Goal: Task Accomplishment & Management: Use online tool/utility

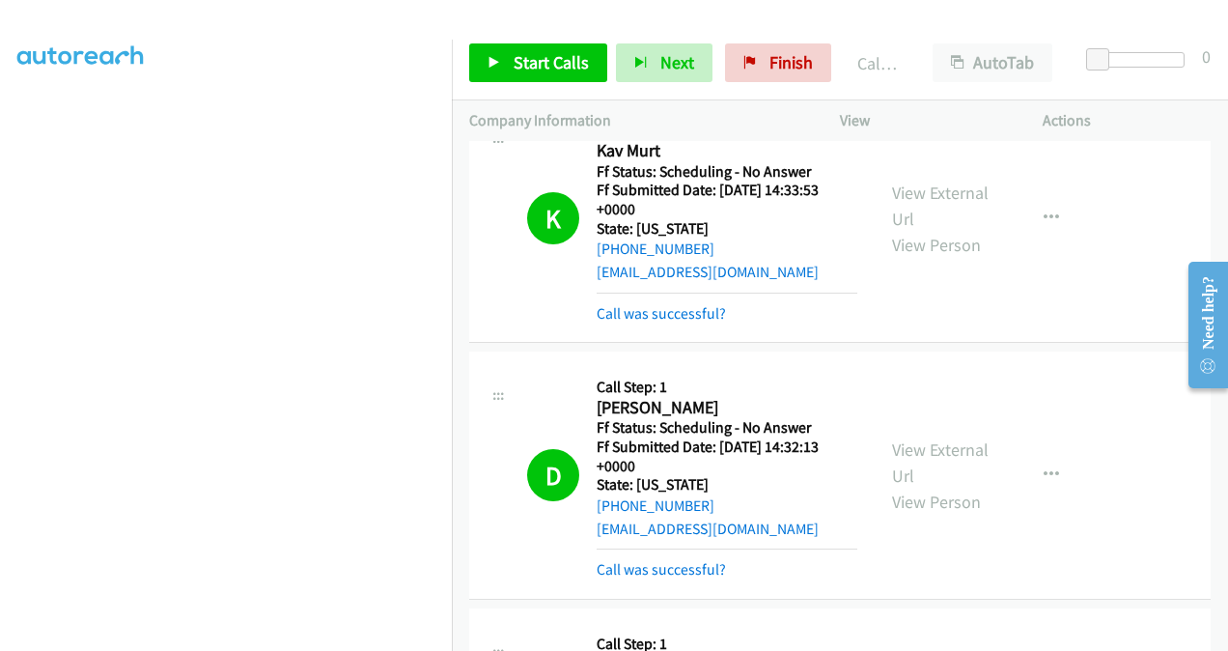
scroll to position [7644, 0]
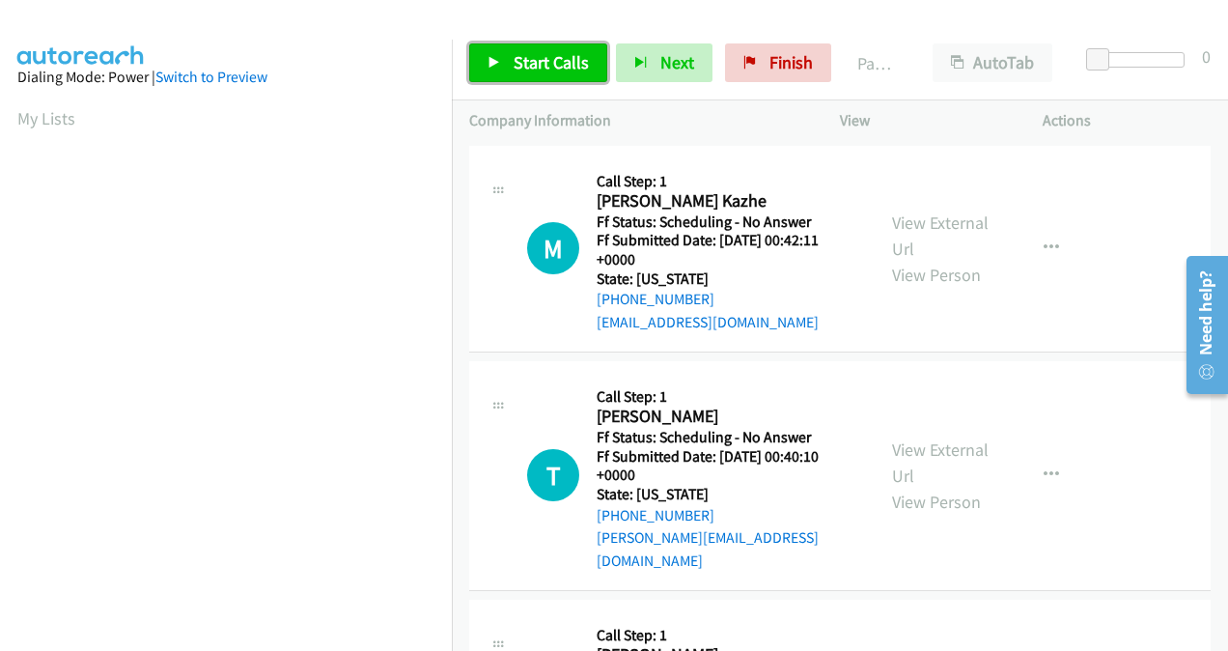
click at [530, 67] on span "Start Calls" at bounding box center [551, 62] width 75 height 22
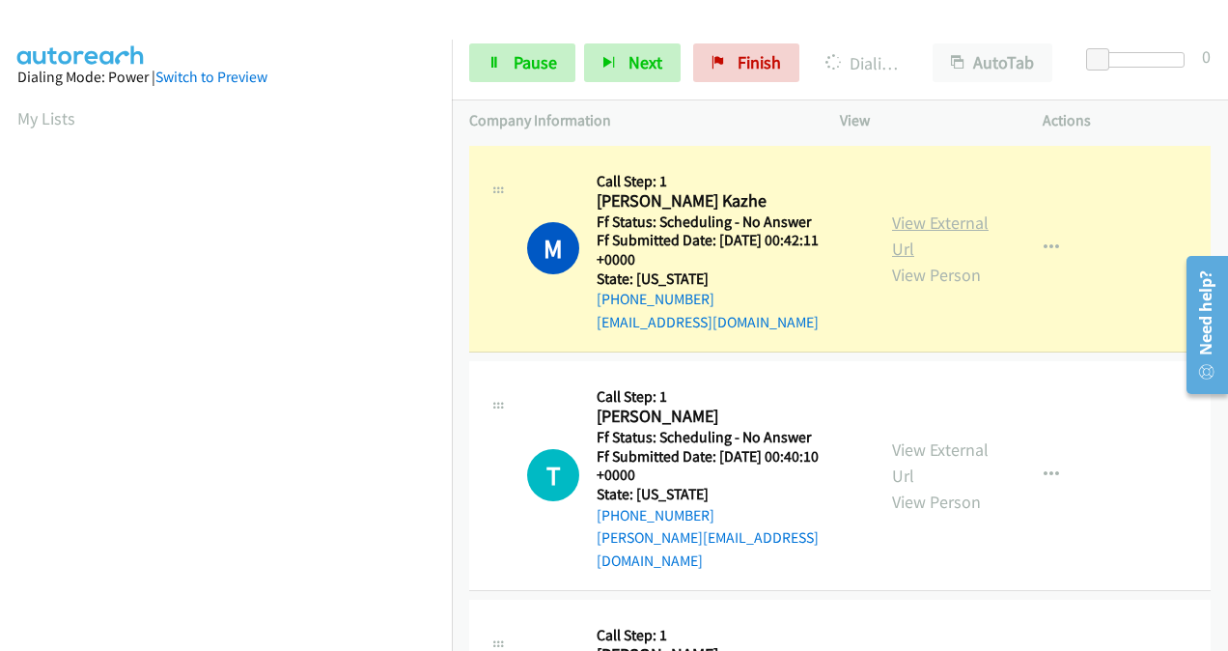
click at [911, 224] on link "View External Url" at bounding box center [940, 235] width 97 height 48
click at [515, 74] on link "Pause" at bounding box center [522, 62] width 106 height 39
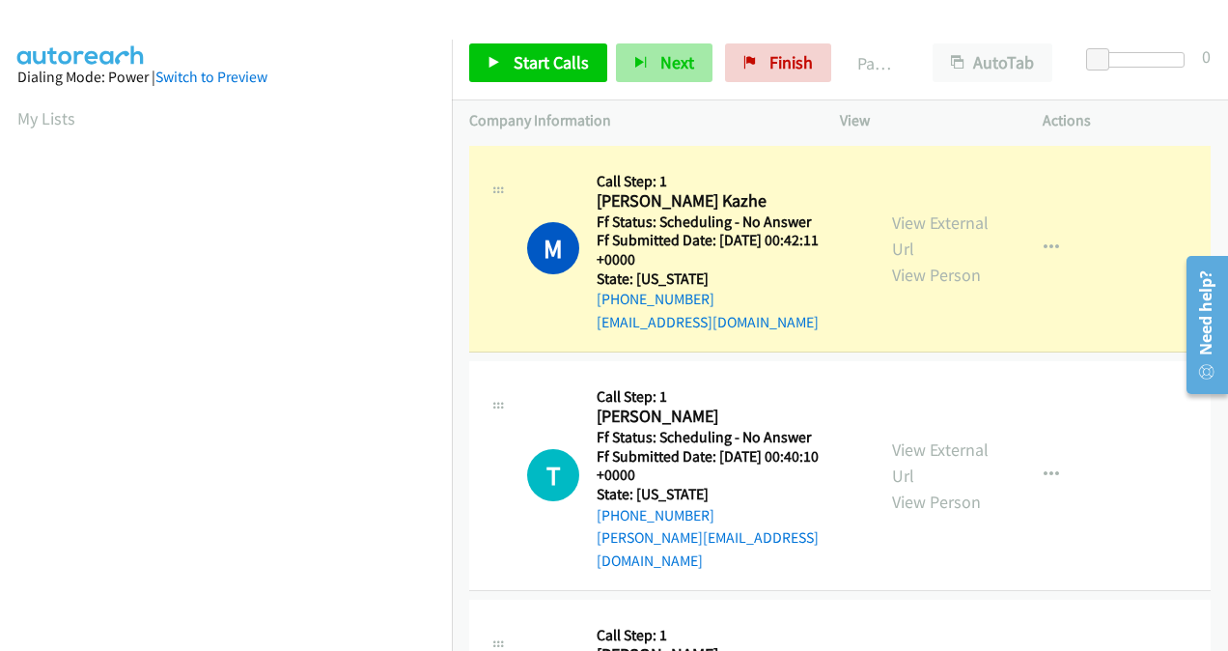
scroll to position [433, 0]
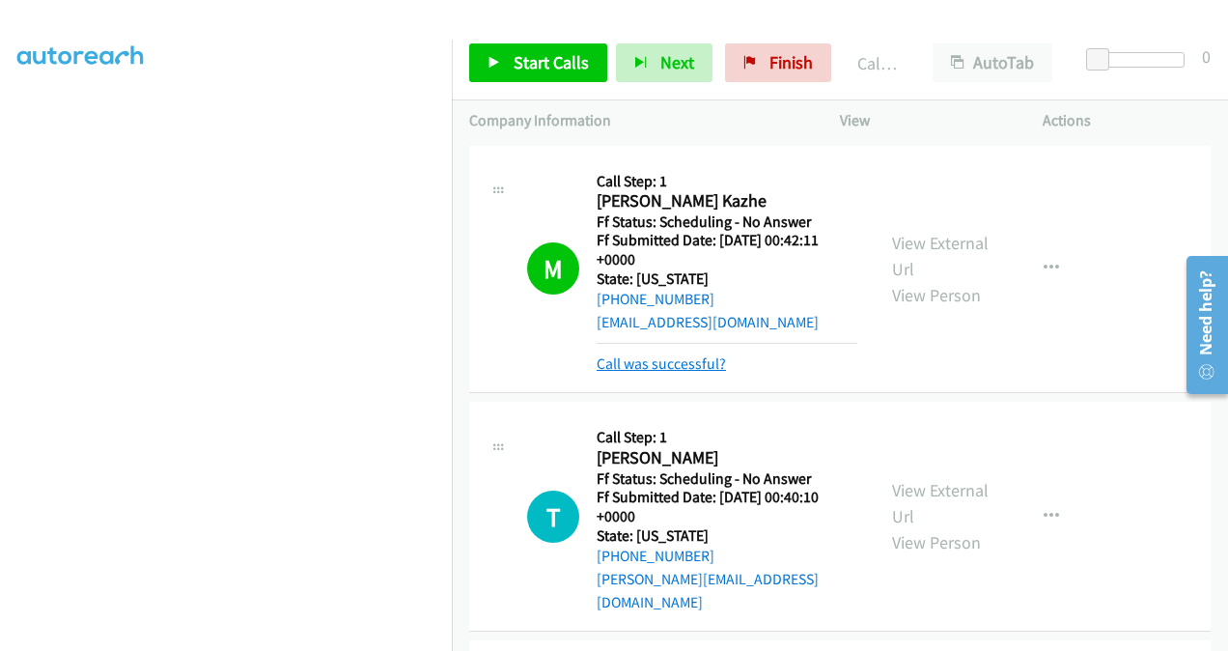
click at [678, 357] on link "Call was successful?" at bounding box center [661, 363] width 129 height 18
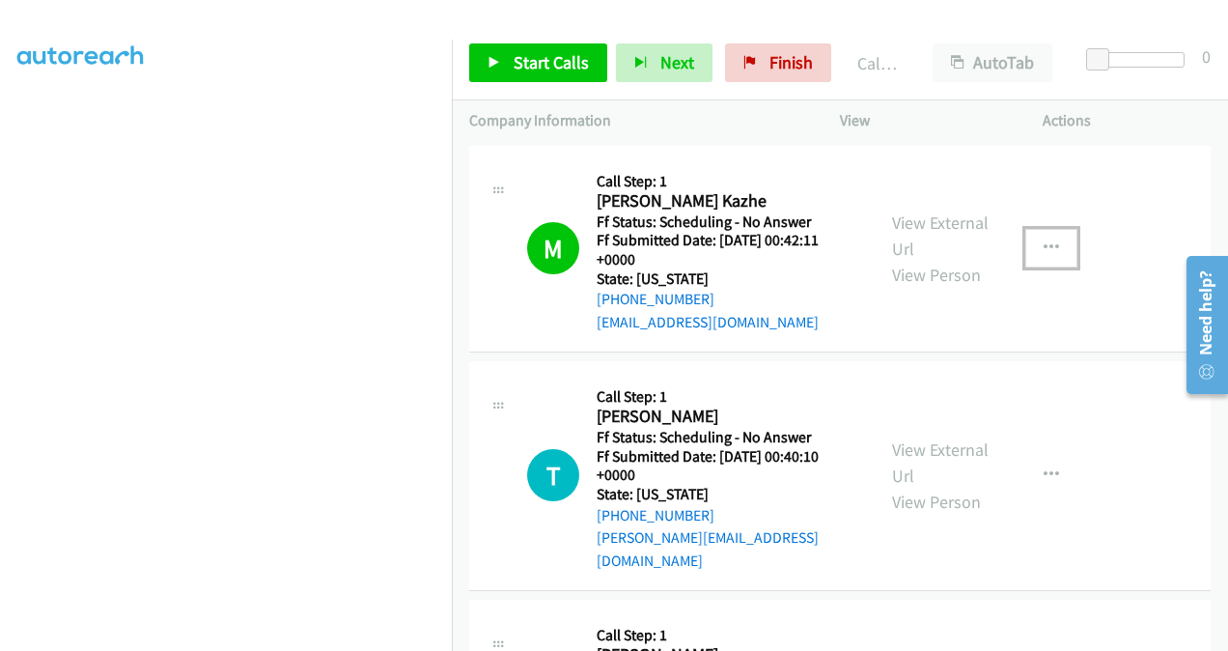
click at [1044, 240] on icon "button" at bounding box center [1051, 247] width 15 height 15
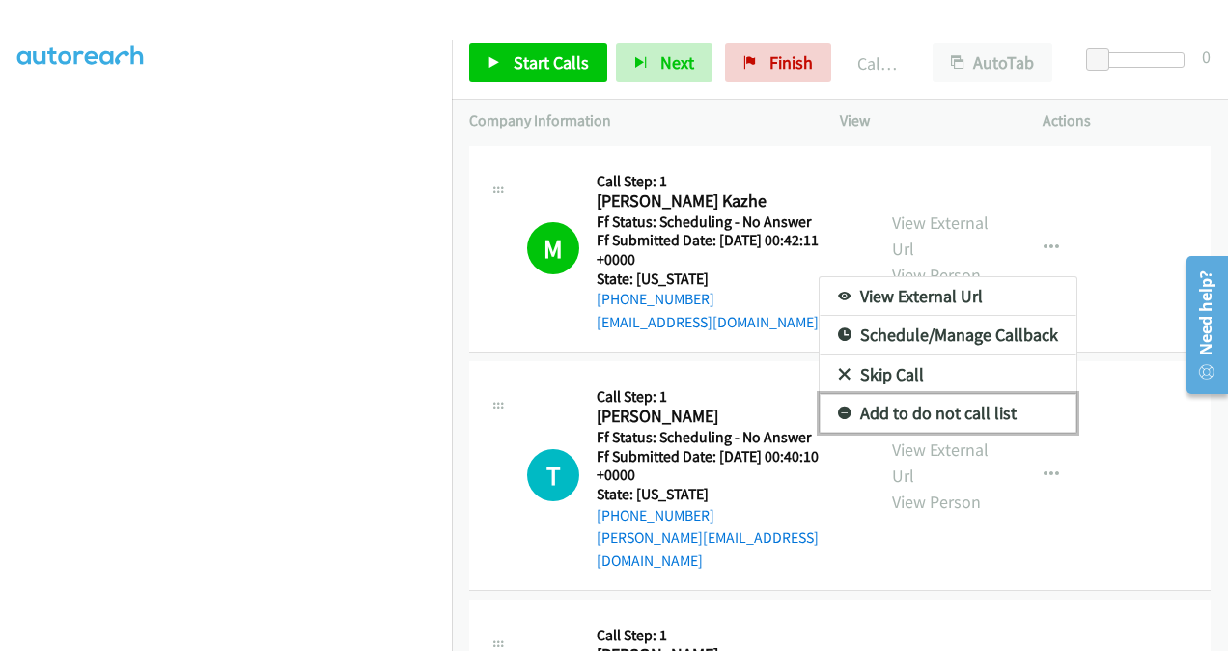
click at [906, 414] on link "Add to do not call list" at bounding box center [948, 413] width 257 height 39
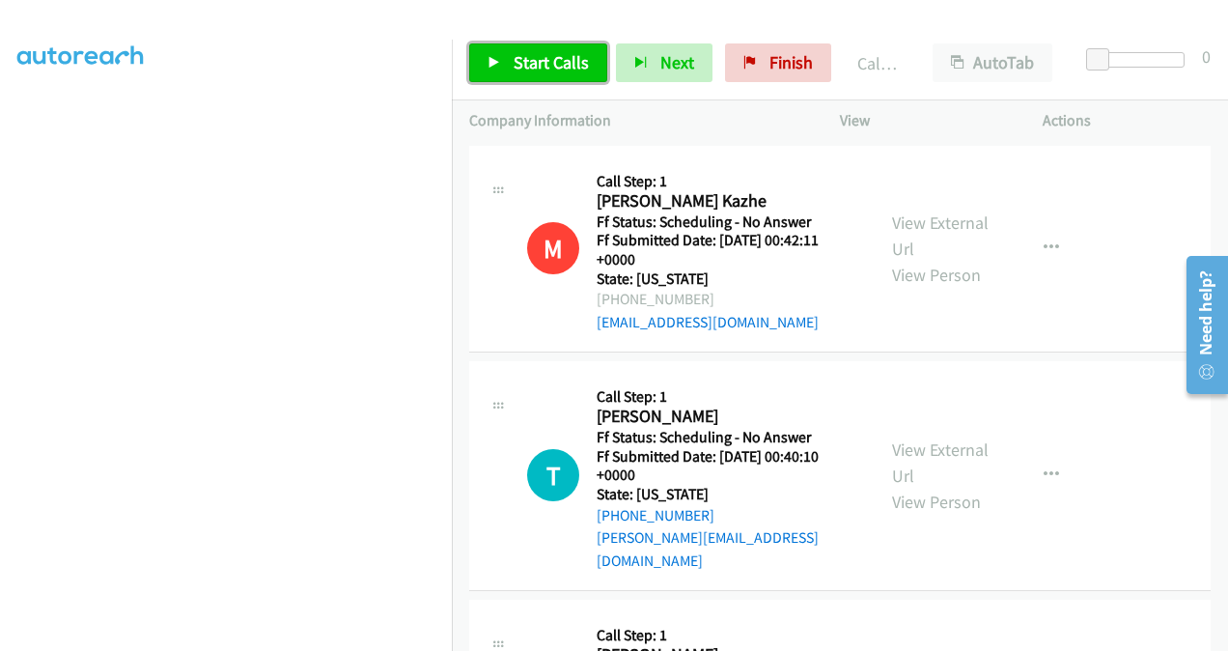
click at [552, 66] on span "Start Calls" at bounding box center [551, 62] width 75 height 22
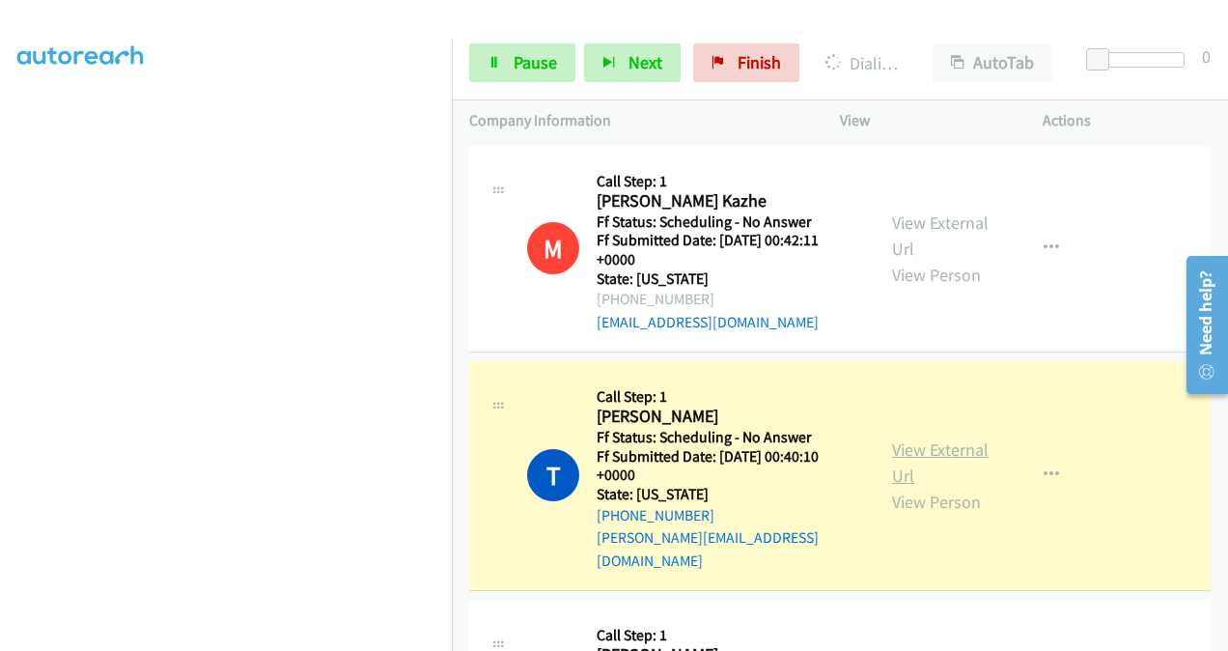
click at [908, 446] on link "View External Url" at bounding box center [940, 462] width 97 height 48
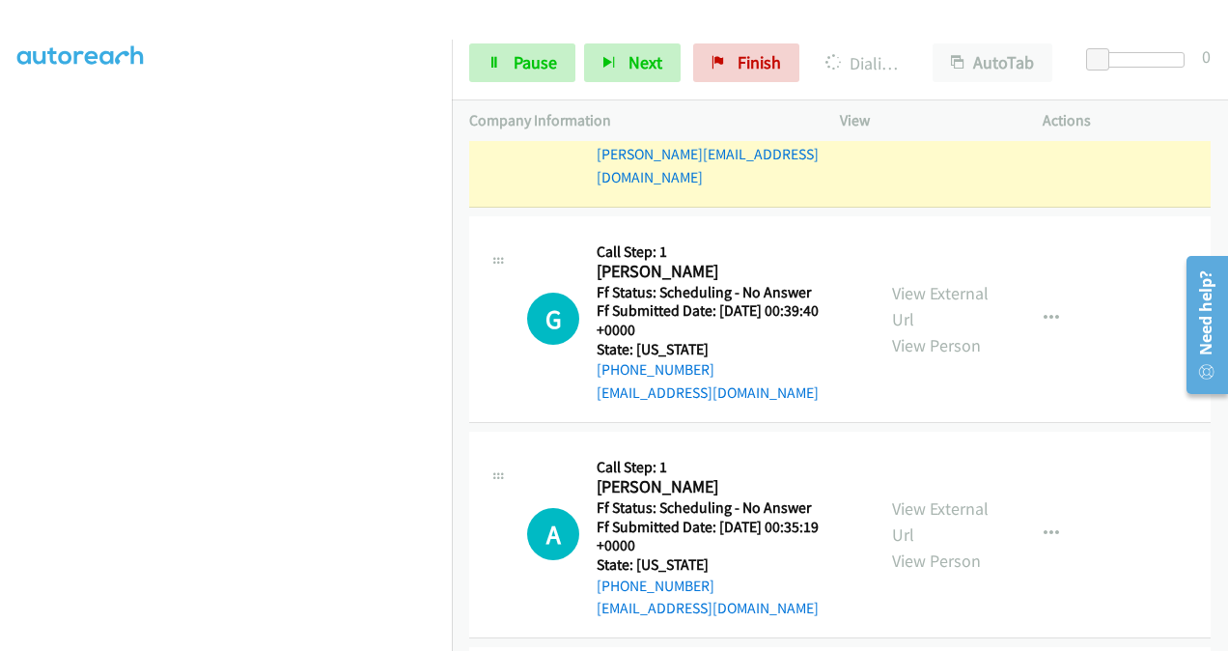
scroll to position [386, 0]
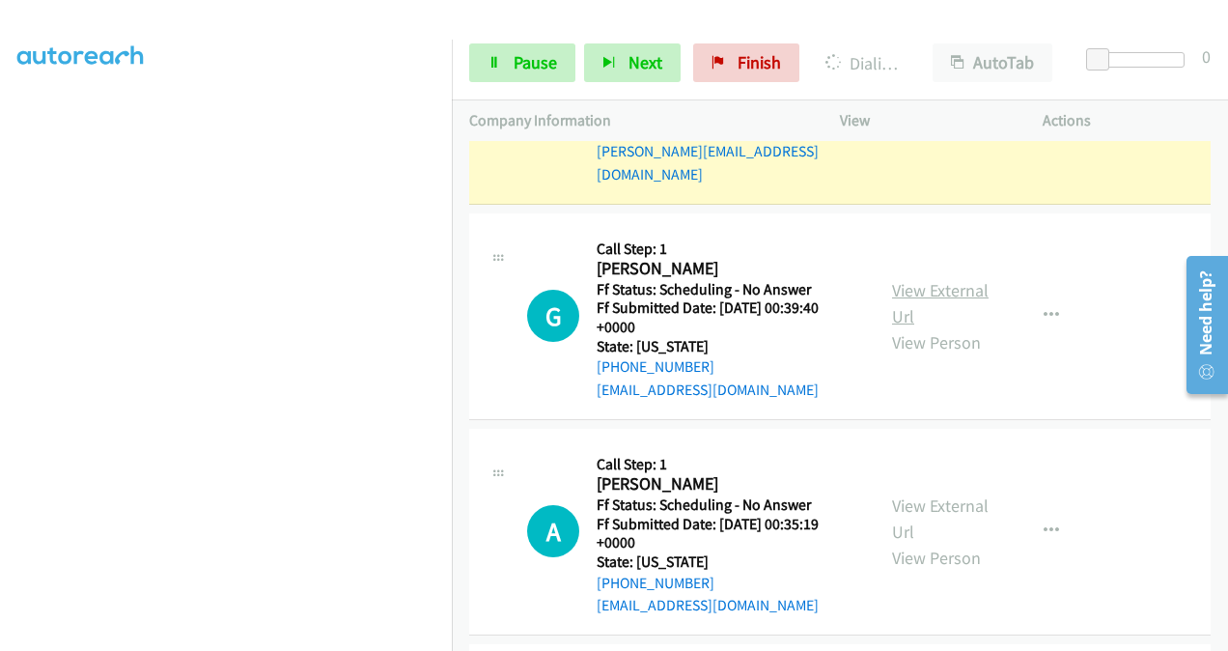
click at [904, 279] on link "View External Url" at bounding box center [940, 303] width 97 height 48
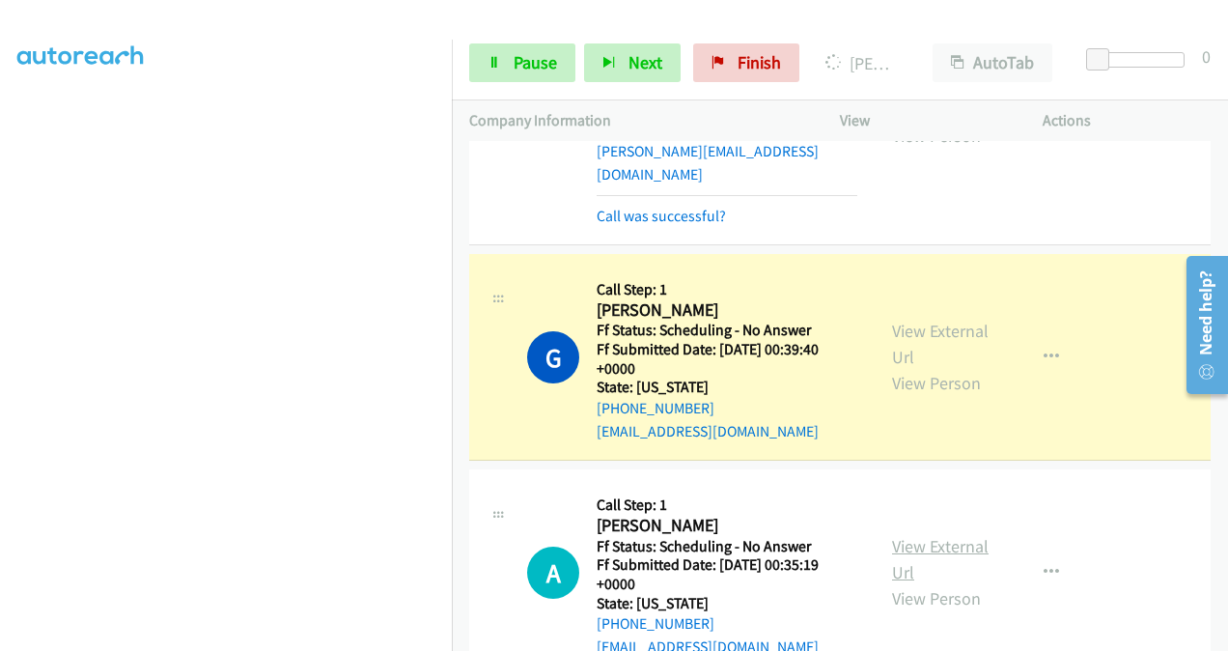
click at [905, 535] on link "View External Url" at bounding box center [940, 559] width 97 height 48
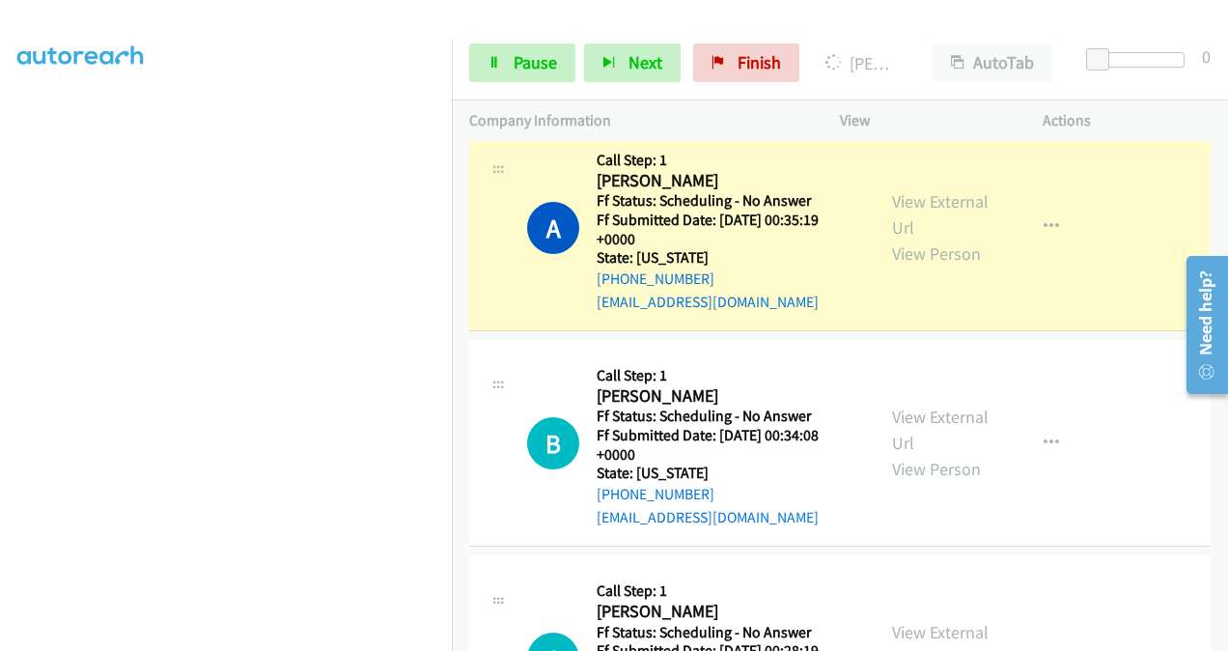
scroll to position [869, 0]
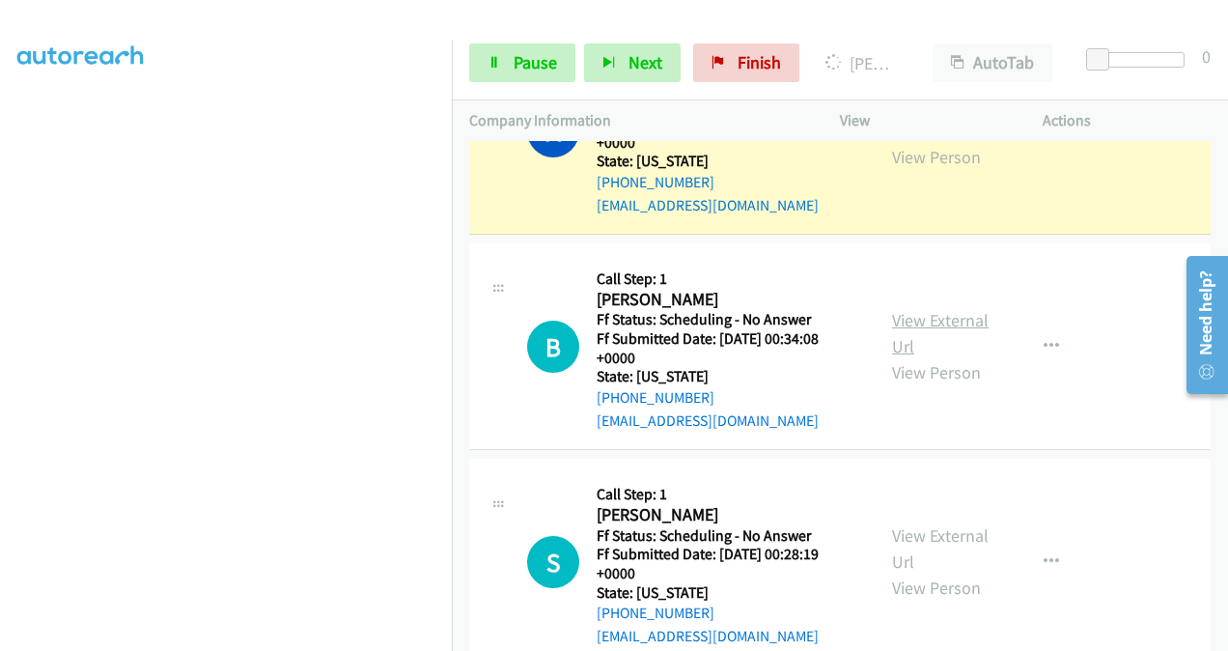
click at [892, 309] on link "View External Url" at bounding box center [940, 333] width 97 height 48
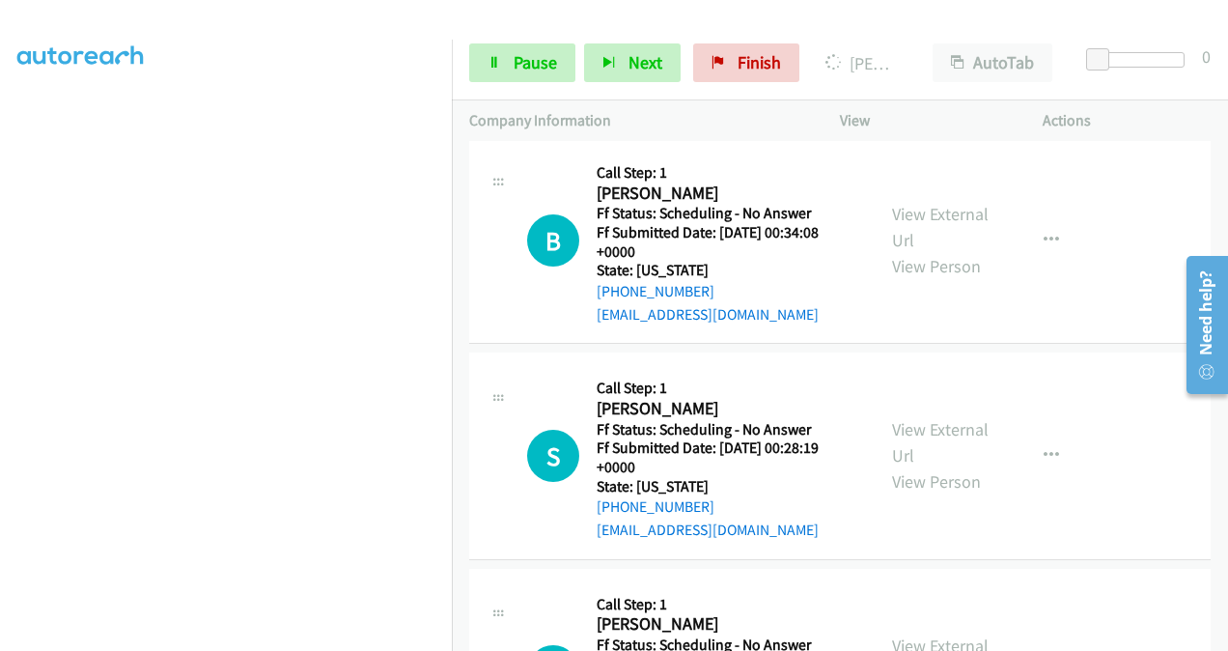
scroll to position [1062, 0]
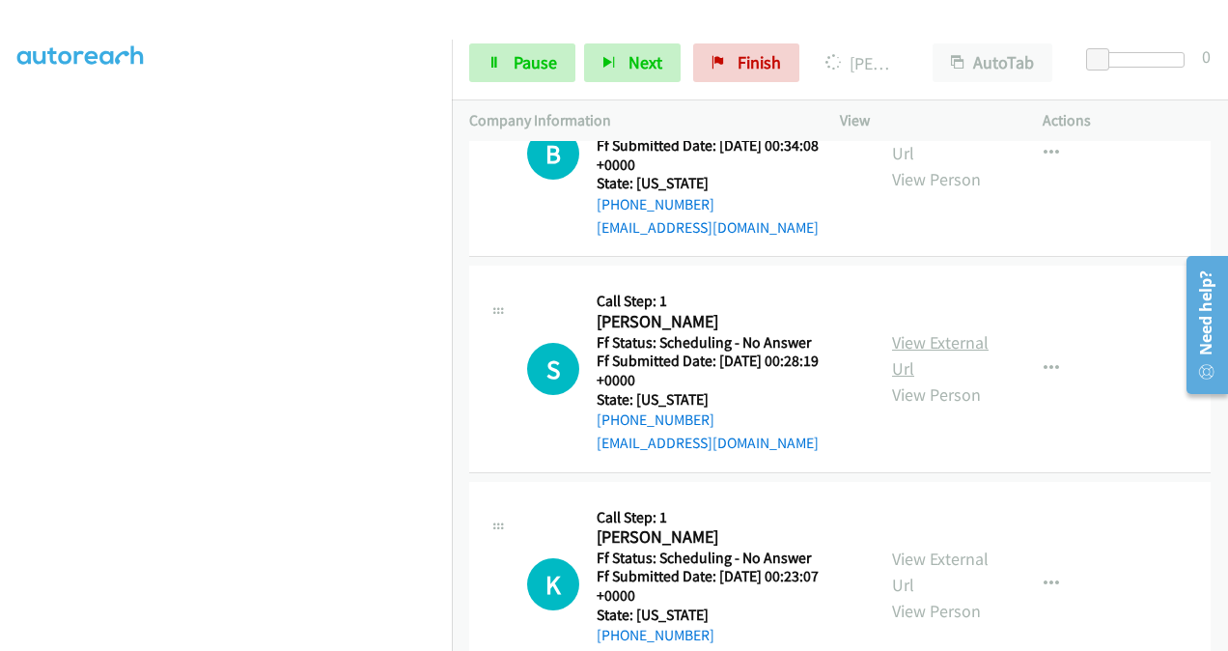
click at [896, 331] on link "View External Url" at bounding box center [940, 355] width 97 height 48
click at [521, 66] on span "Pause" at bounding box center [535, 62] width 43 height 22
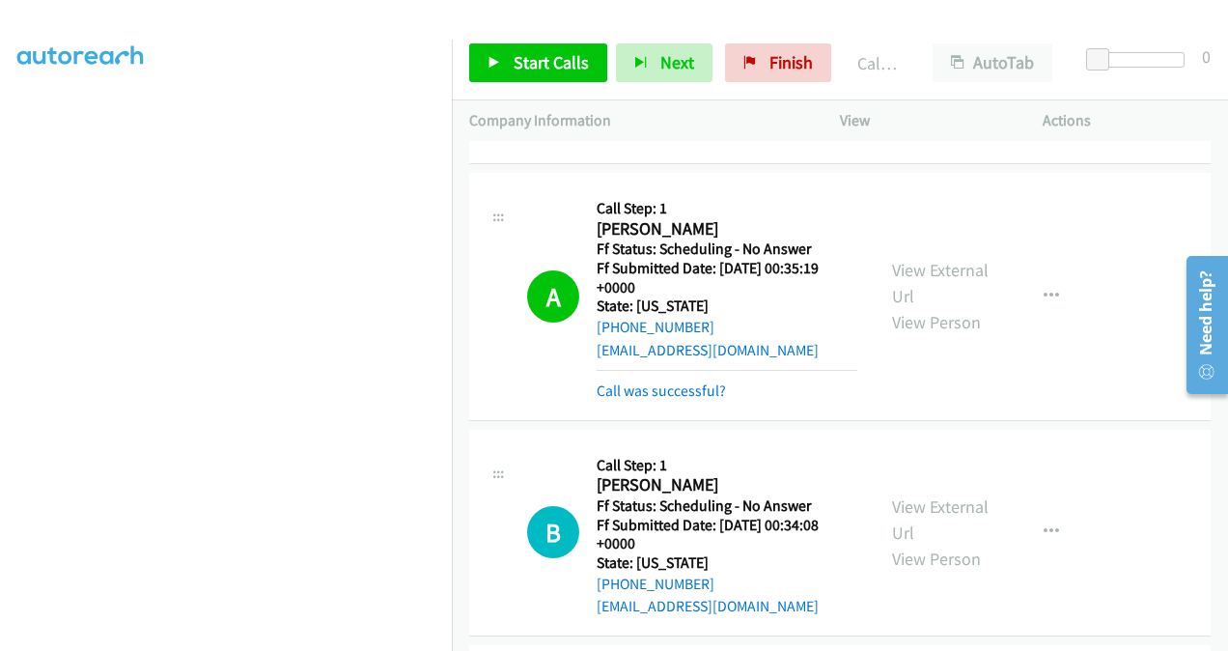
scroll to position [717, 0]
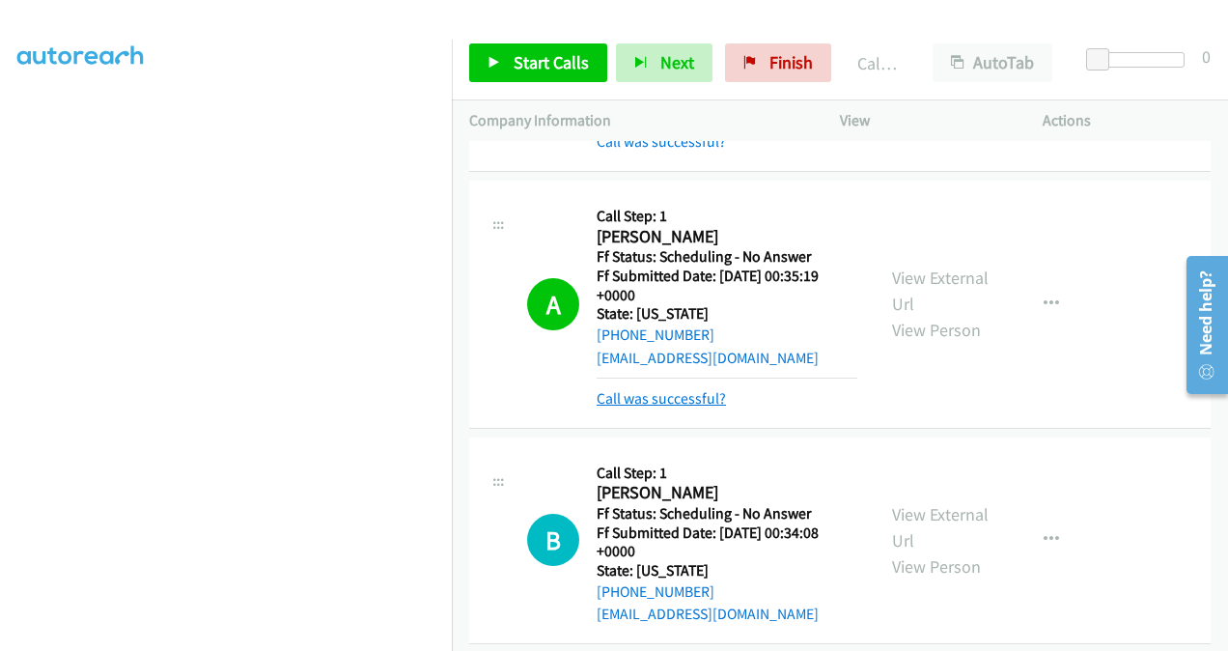
click at [660, 389] on link "Call was successful?" at bounding box center [661, 398] width 129 height 18
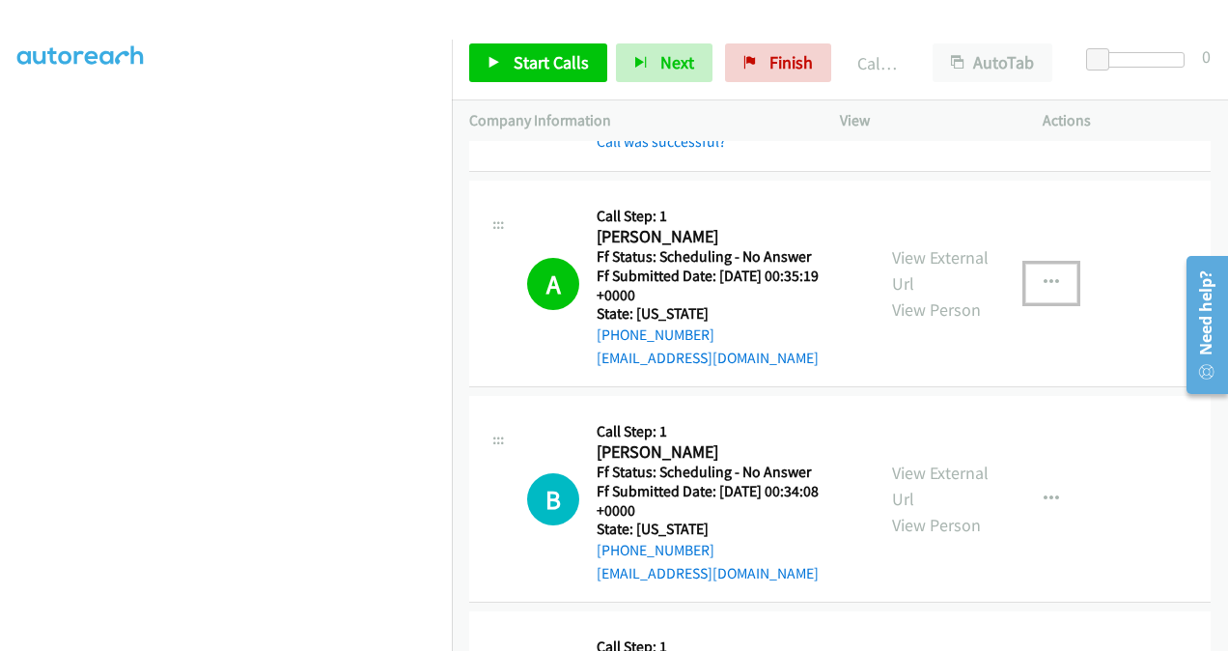
click at [1044, 275] on icon "button" at bounding box center [1051, 282] width 15 height 15
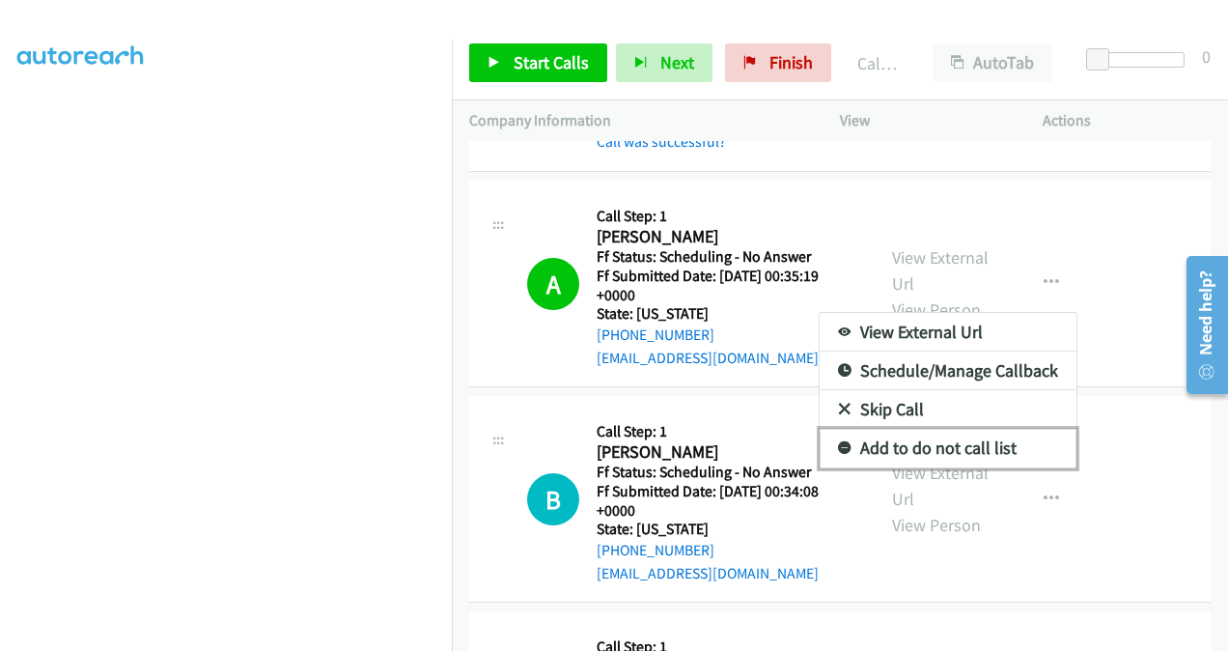
click at [885, 429] on link "Add to do not call list" at bounding box center [948, 448] width 257 height 39
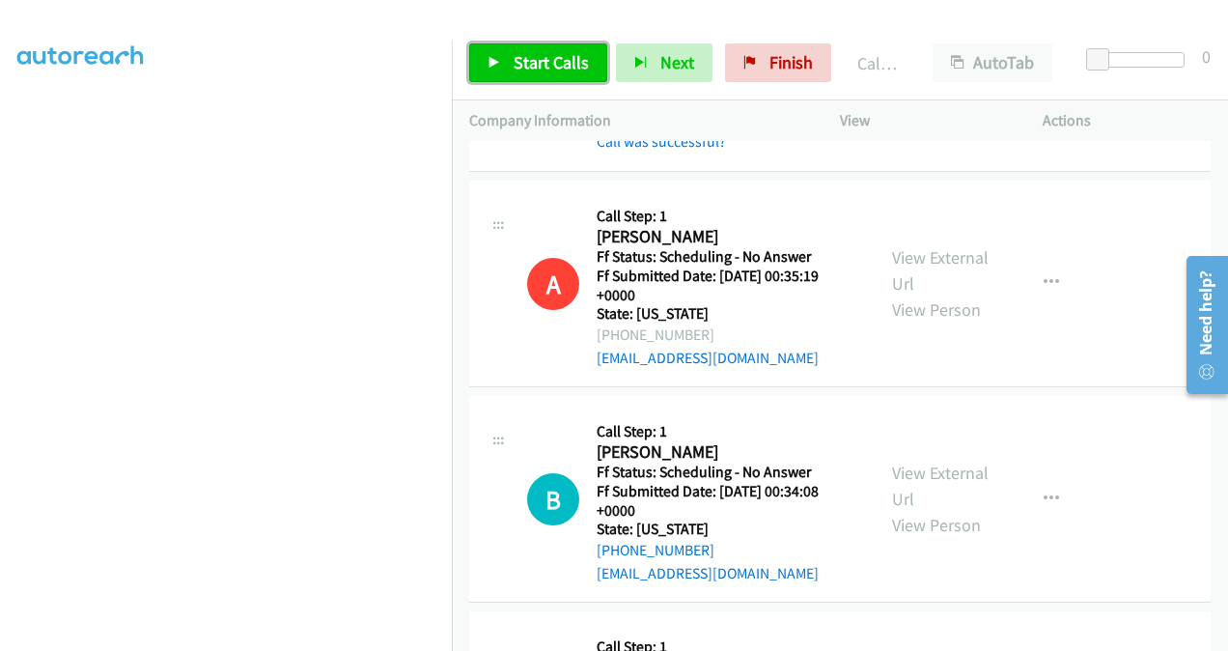
click at [533, 60] on span "Start Calls" at bounding box center [551, 62] width 75 height 22
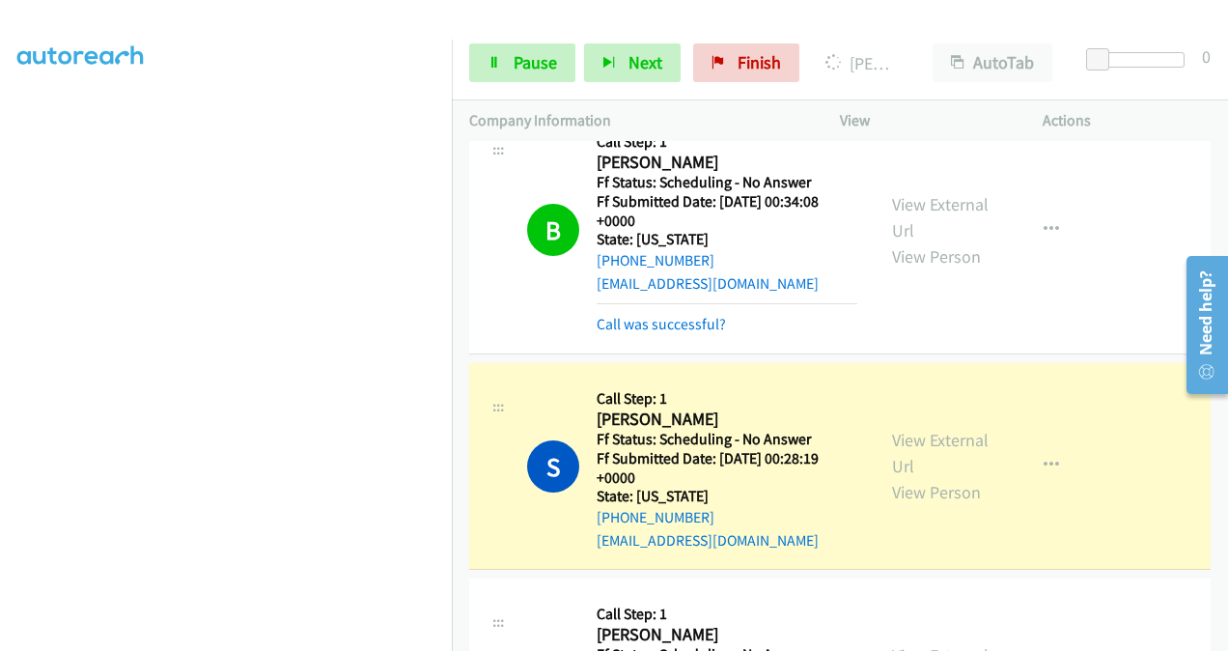
scroll to position [1103, 0]
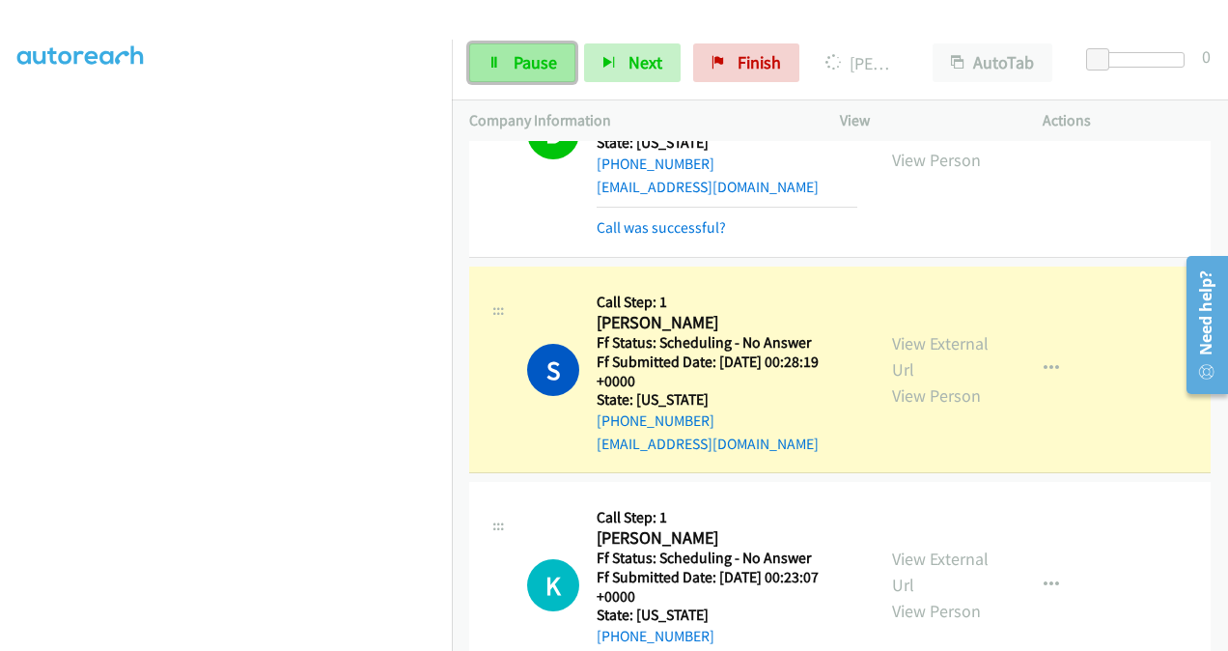
click at [529, 51] on span "Pause" at bounding box center [535, 62] width 43 height 22
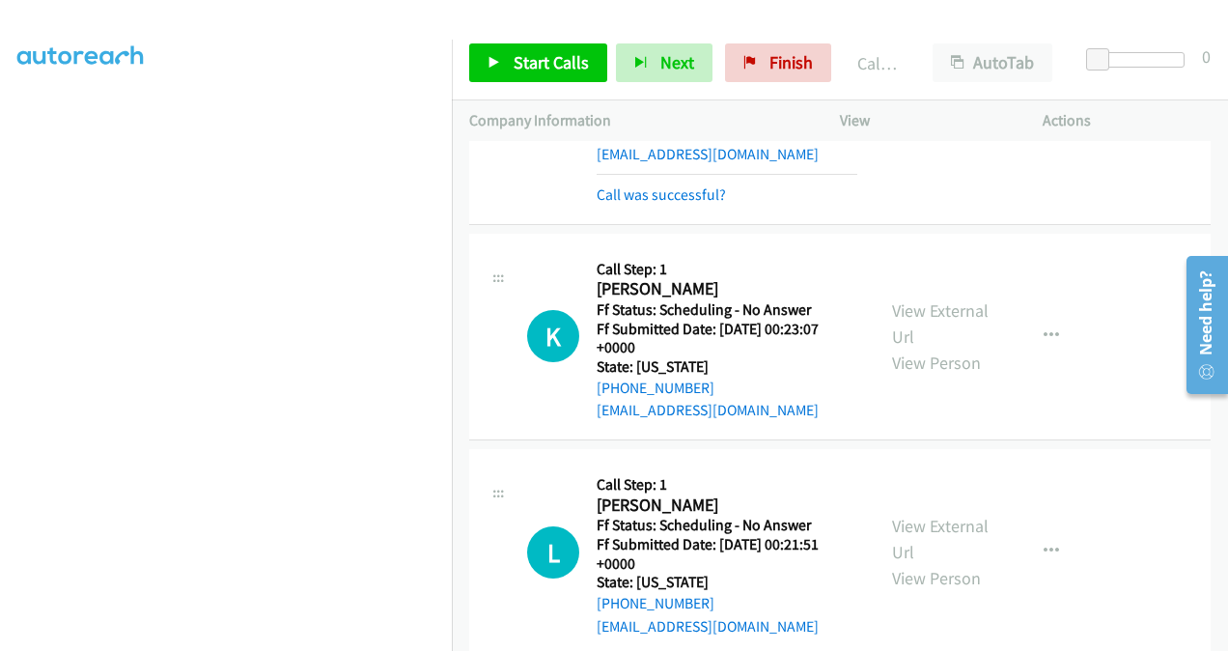
scroll to position [433, 0]
click at [784, 62] on span "Finish" at bounding box center [791, 62] width 43 height 22
